Goal: Information Seeking & Learning: Learn about a topic

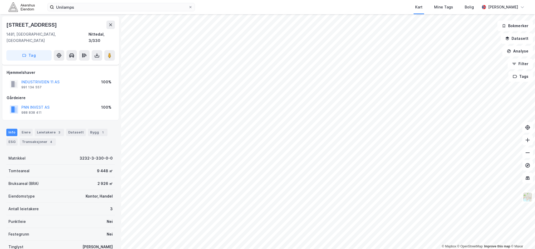
scroll to position [38, 0]
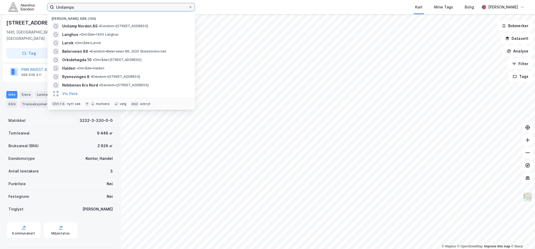
click at [91, 7] on input "Unilamps" at bounding box center [121, 7] width 134 height 8
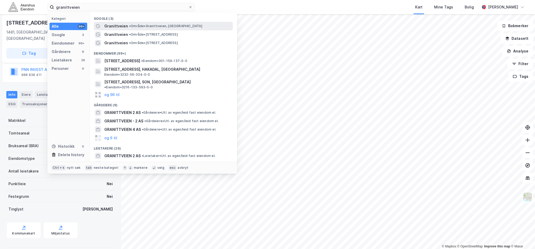
click at [110, 27] on span "Granittveien" at bounding box center [116, 26] width 24 height 6
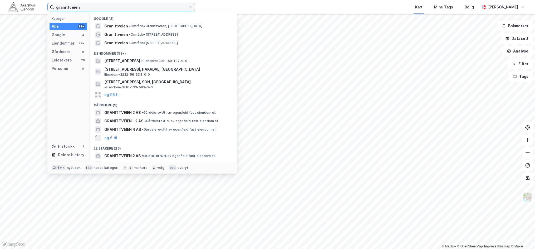
click at [100, 8] on input "granittveien" at bounding box center [121, 7] width 134 height 8
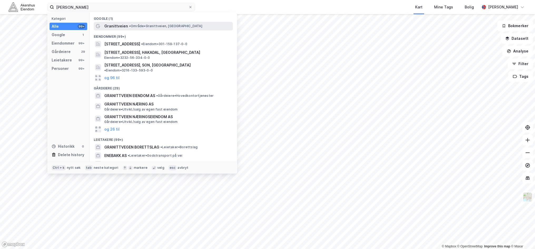
click at [107, 27] on span "Granittveien" at bounding box center [116, 26] width 24 height 6
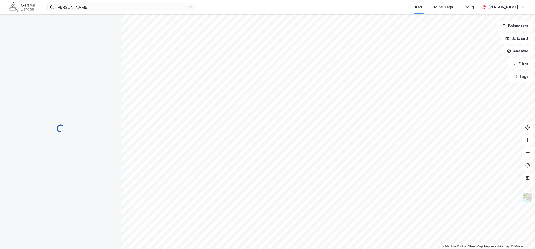
scroll to position [38, 0]
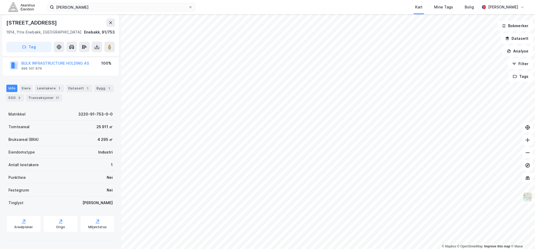
drag, startPoint x: 60, startPoint y: 26, endPoint x: 8, endPoint y: 22, distance: 51.9
click at [8, 22] on div "[STREET_ADDRESS]" at bounding box center [60, 22] width 109 height 8
click at [45, 87] on div "Leietakere 1" at bounding box center [49, 88] width 29 height 7
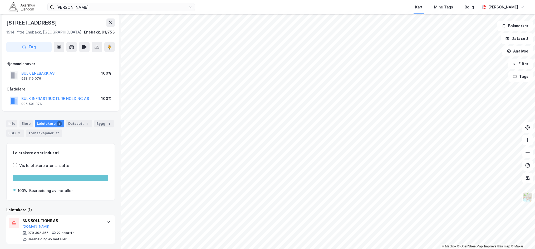
scroll to position [3, 0]
click at [12, 122] on div "Info" at bounding box center [11, 122] width 11 height 7
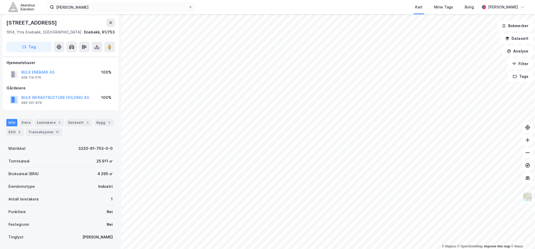
click at [243, 7] on div "[PERSON_NAME] Kart Mine Tags Bolig [PERSON_NAME] © Mapbox © OpenStreetMap Impro…" at bounding box center [267, 124] width 535 height 249
click at [443, 249] on html "[PERSON_NAME] Kart Mine Tags Bolig [PERSON_NAME] © Mapbox © OpenStreetMap Impro…" at bounding box center [267, 124] width 535 height 249
click at [193, 0] on html "[PERSON_NAME] Kart Mine Tags Bolig [PERSON_NAME] © Mapbox © OpenStreetMap Impro…" at bounding box center [267, 124] width 535 height 249
click at [190, 0] on html "[PERSON_NAME] Kart Mine Tags Bolig [PERSON_NAME] © Mapbox © OpenStreetMap Impro…" at bounding box center [267, 124] width 535 height 249
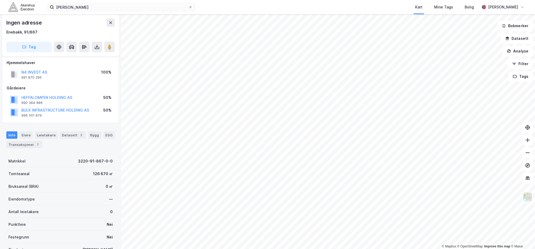
scroll to position [3, 0]
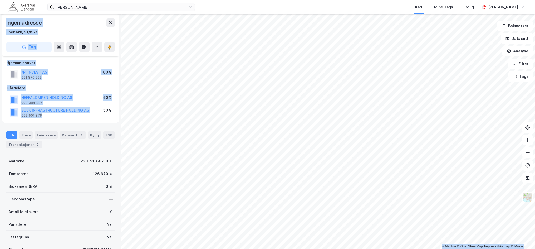
click at [253, 135] on div "© Mapbox © OpenStreetMap Improve this map © Maxar Ingen adresse Enebakk, 91/867…" at bounding box center [267, 131] width 535 height 235
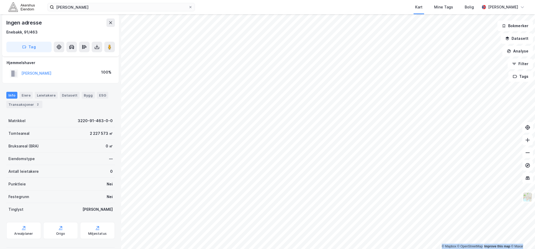
drag, startPoint x: 107, startPoint y: 118, endPoint x: 314, endPoint y: 258, distance: 250.4
click at [314, 249] on html "[PERSON_NAME] Kart Mine Tags Bolig [PERSON_NAME] © Mapbox © OpenStreetMap Impro…" at bounding box center [267, 124] width 535 height 249
click at [83, 8] on input "[PERSON_NAME]" at bounding box center [121, 7] width 134 height 8
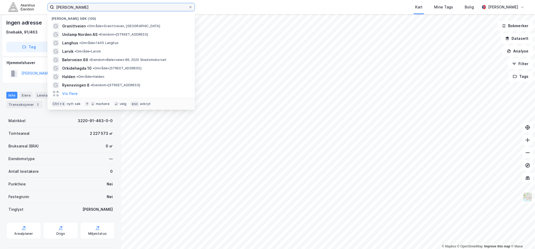
click at [83, 8] on input "[PERSON_NAME]" at bounding box center [121, 7] width 134 height 8
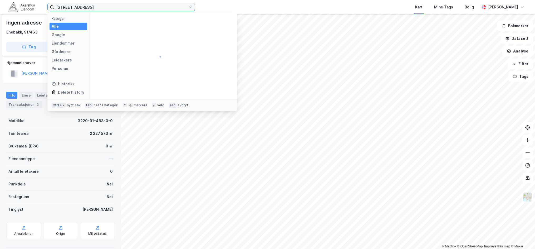
type input "[STREET_ADDRESS]"
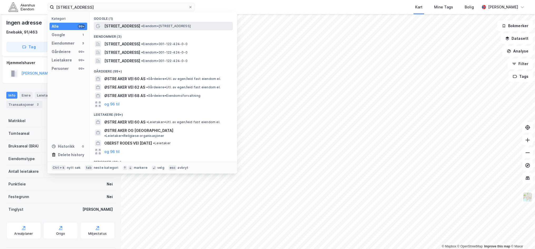
click at [130, 27] on span "[STREET_ADDRESS]" at bounding box center [122, 26] width 36 height 6
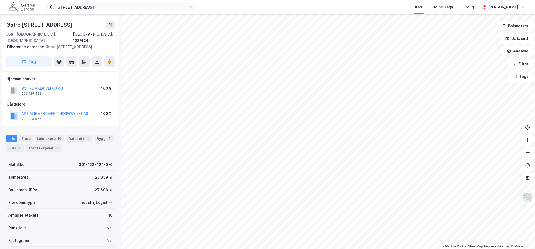
scroll to position [3, 0]
